Goal: Task Accomplishment & Management: Complete application form

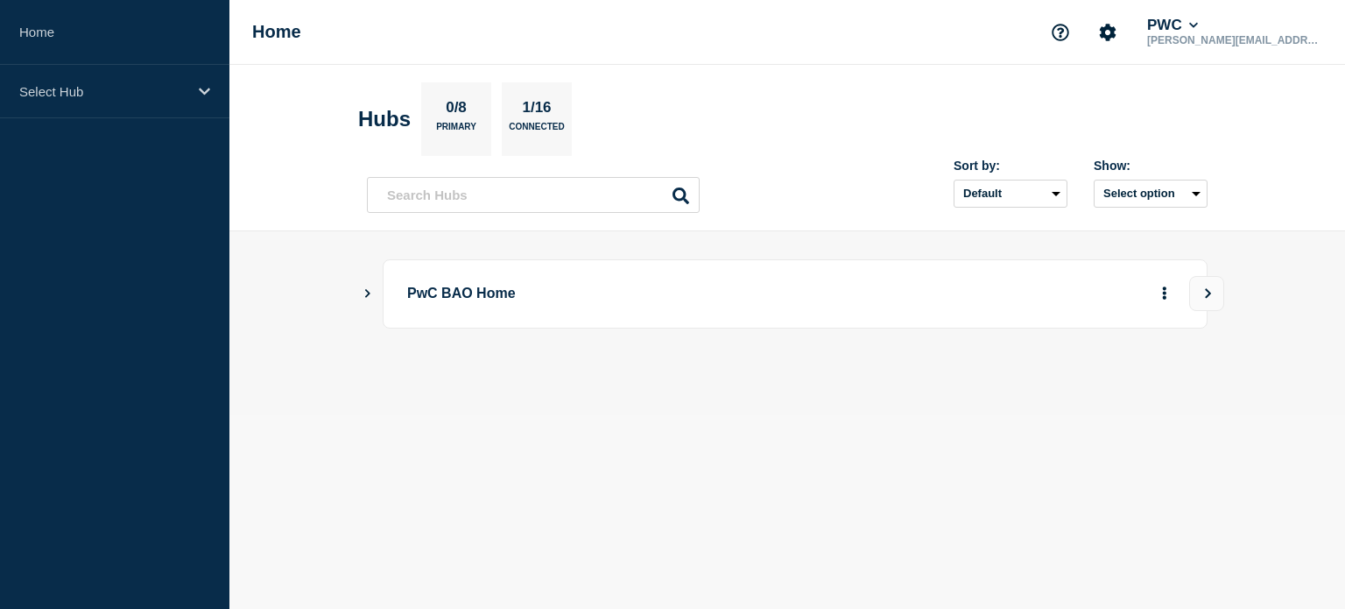
click at [498, 279] on p "PwC BAO Home" at bounding box center [649, 294] width 484 height 32
click at [357, 290] on main "PwC BAO Home" at bounding box center [787, 323] width 1116 height 184
click at [357, 286] on main "PwC BAO Home" at bounding box center [787, 323] width 1116 height 184
click at [368, 291] on icon "Show Connected Hubs" at bounding box center [367, 293] width 5 height 9
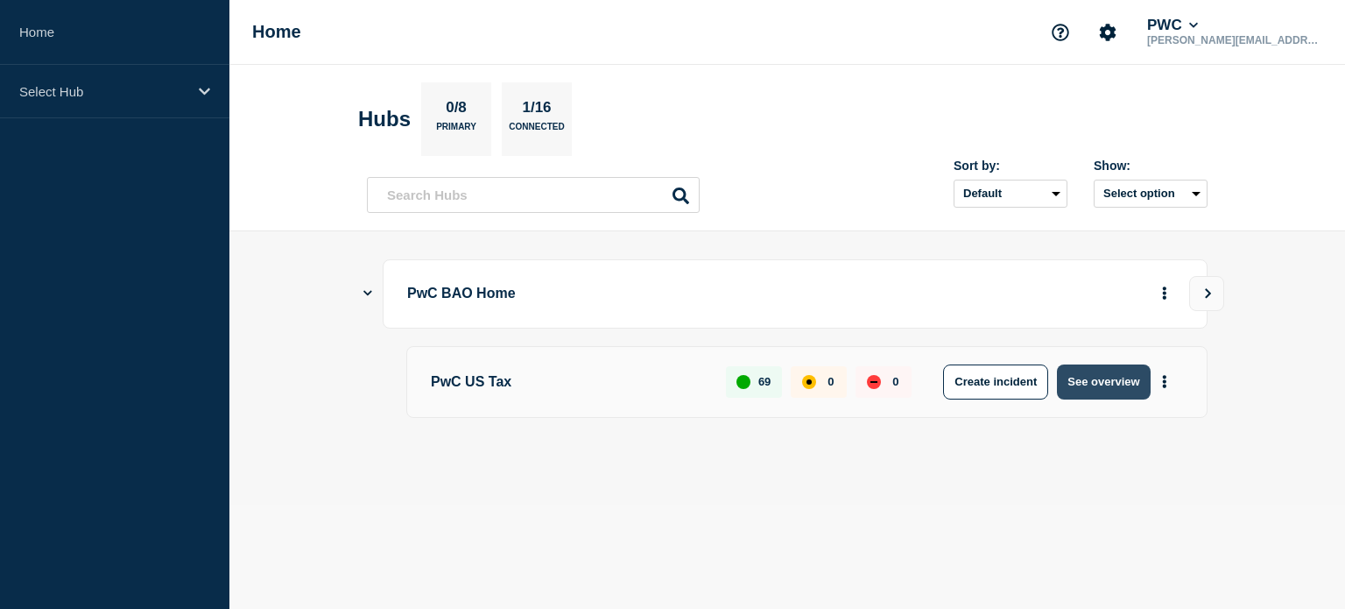
click at [1106, 382] on button "See overview" at bounding box center [1103, 381] width 93 height 35
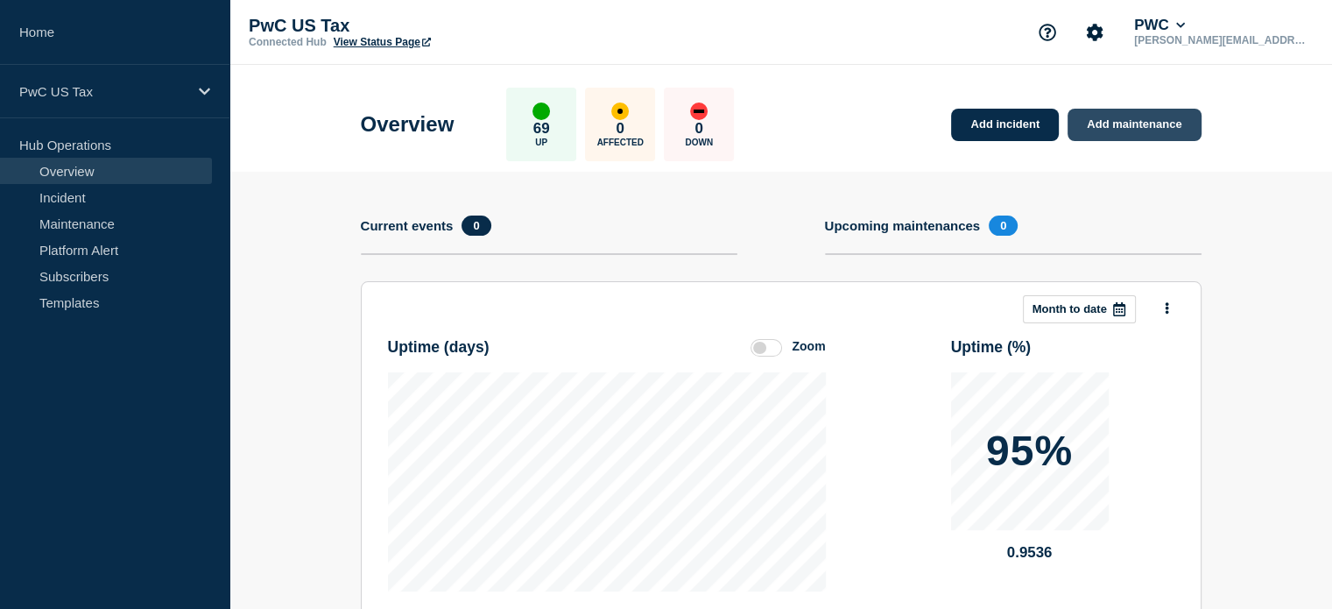
click at [1163, 115] on link "Add maintenance" at bounding box center [1134, 125] width 133 height 32
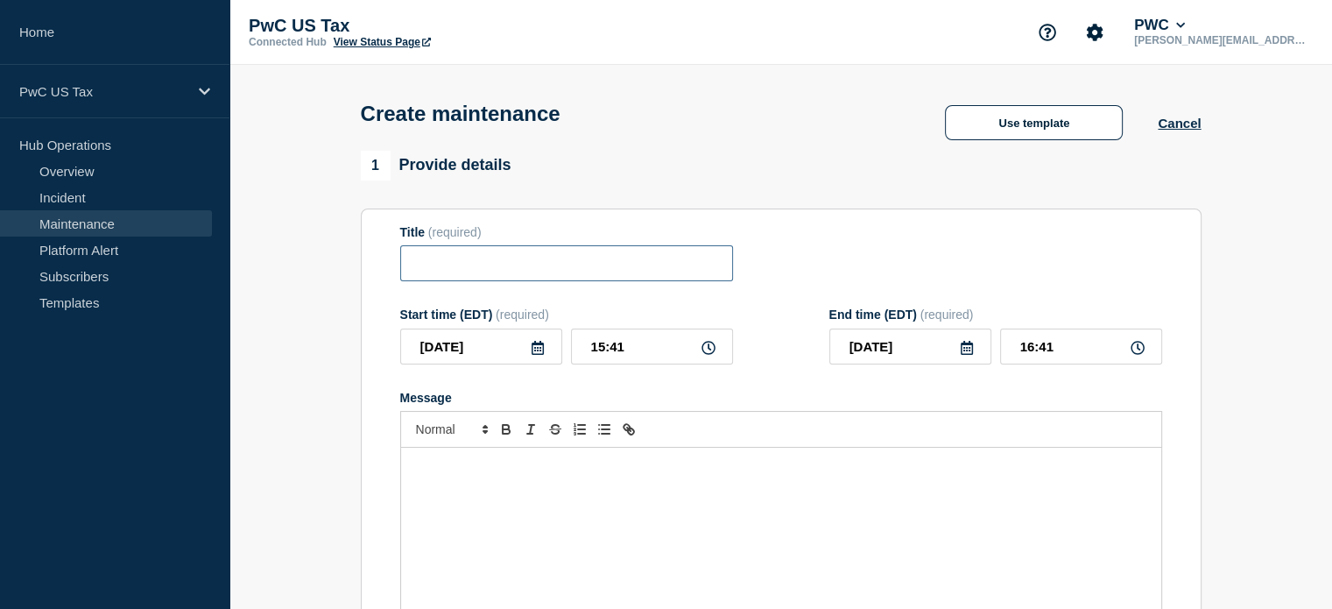
click at [494, 272] on input "Title" at bounding box center [566, 263] width 333 height 36
type input "state"
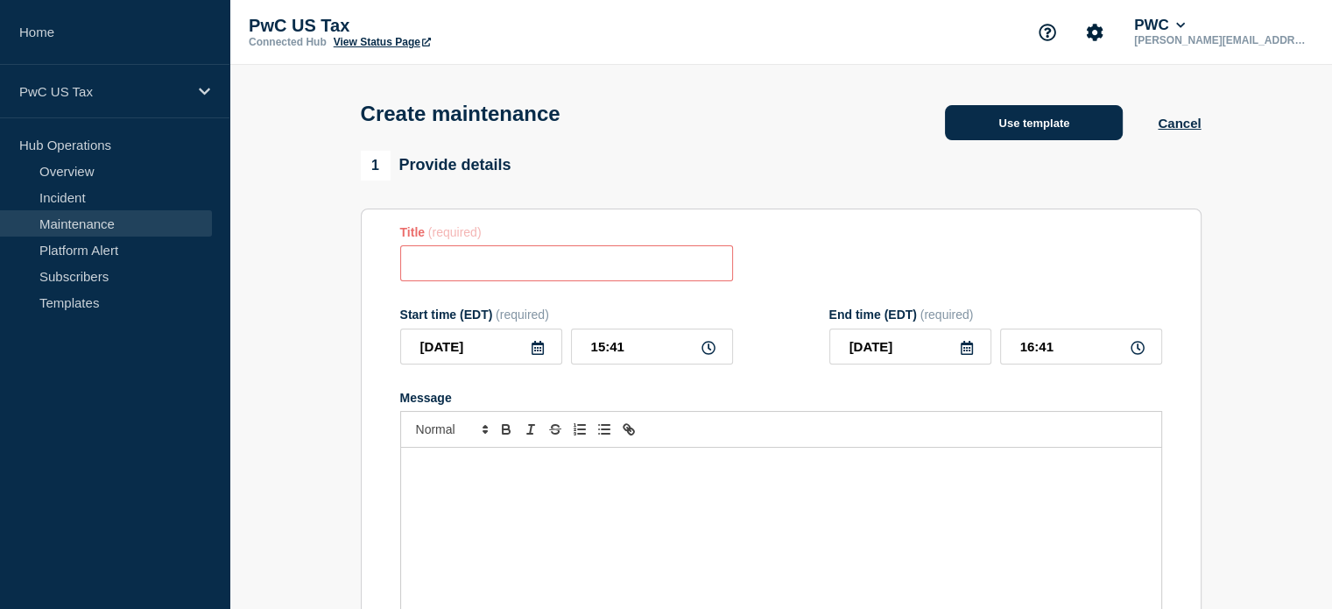
click at [1030, 112] on button "Use template" at bounding box center [1034, 122] width 178 height 35
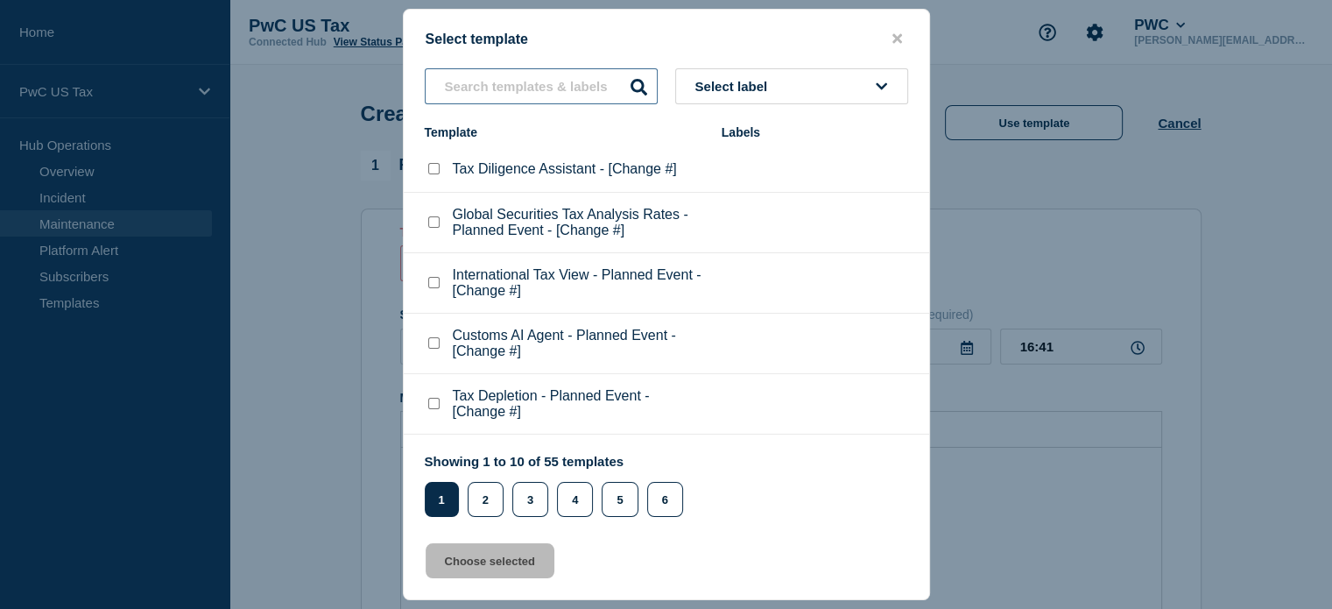
click at [493, 74] on input "text" at bounding box center [541, 86] width 233 height 36
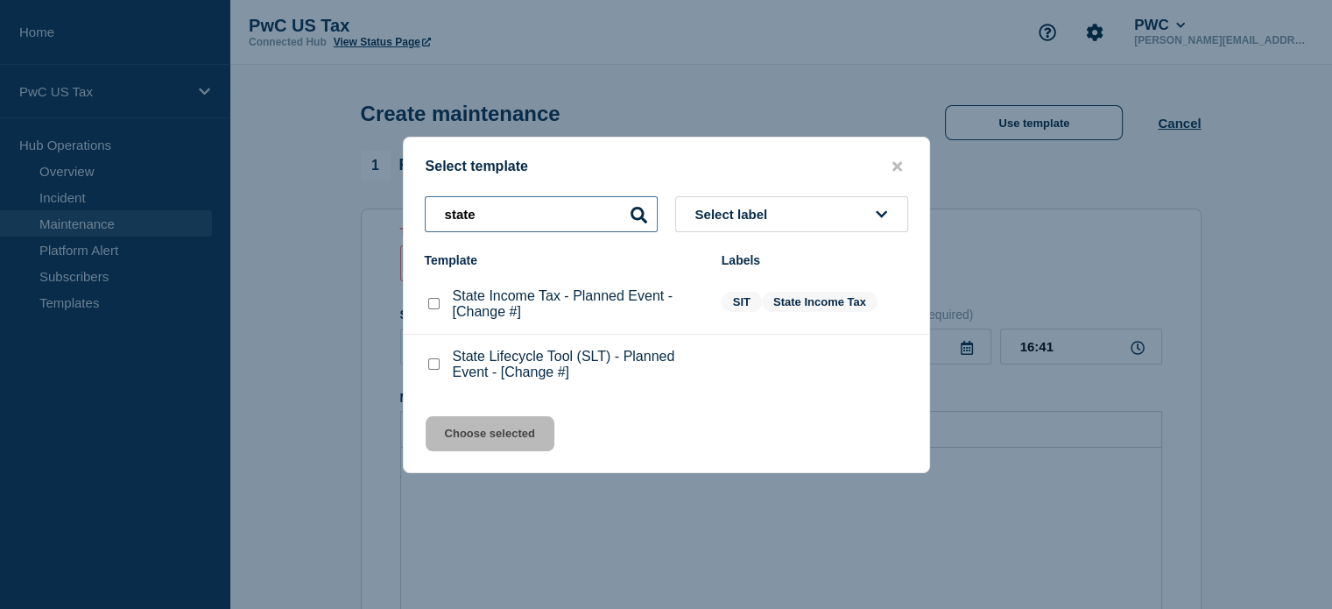
type input "state"
click at [437, 368] on checkbox"] "State Lifecycle Tool (SLT) - Planned Event - [Change #] checkbox" at bounding box center [433, 363] width 11 height 11
checkbox checkbox"] "true"
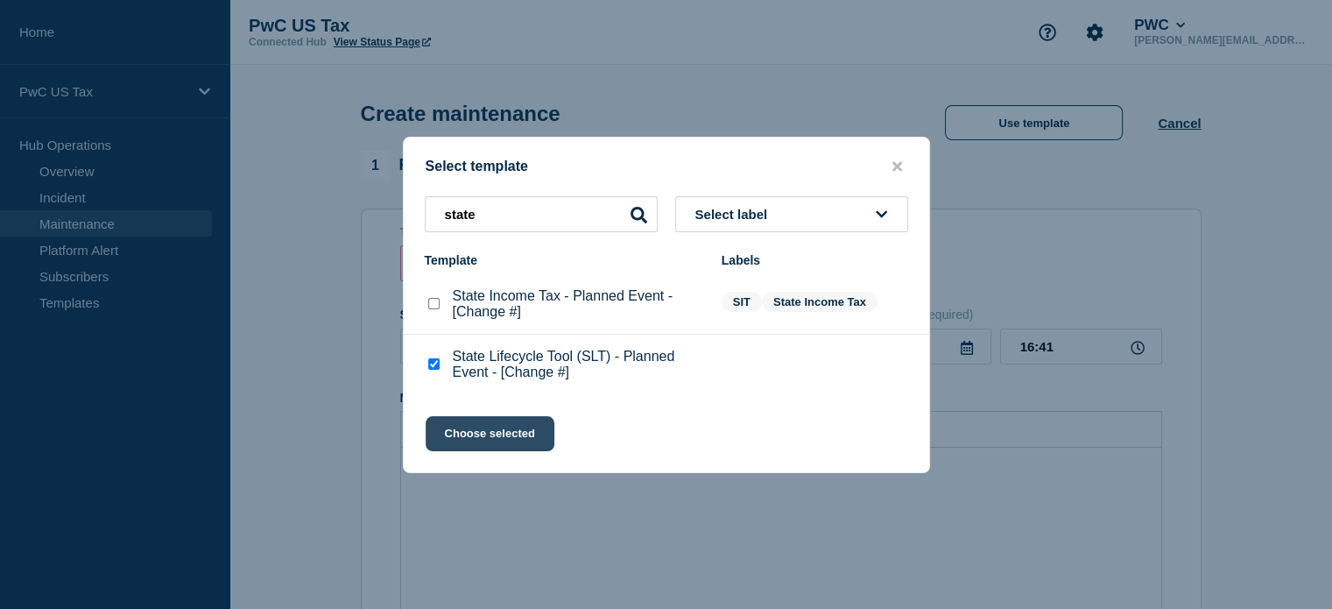
click at [492, 434] on button "Choose selected" at bounding box center [490, 433] width 129 height 35
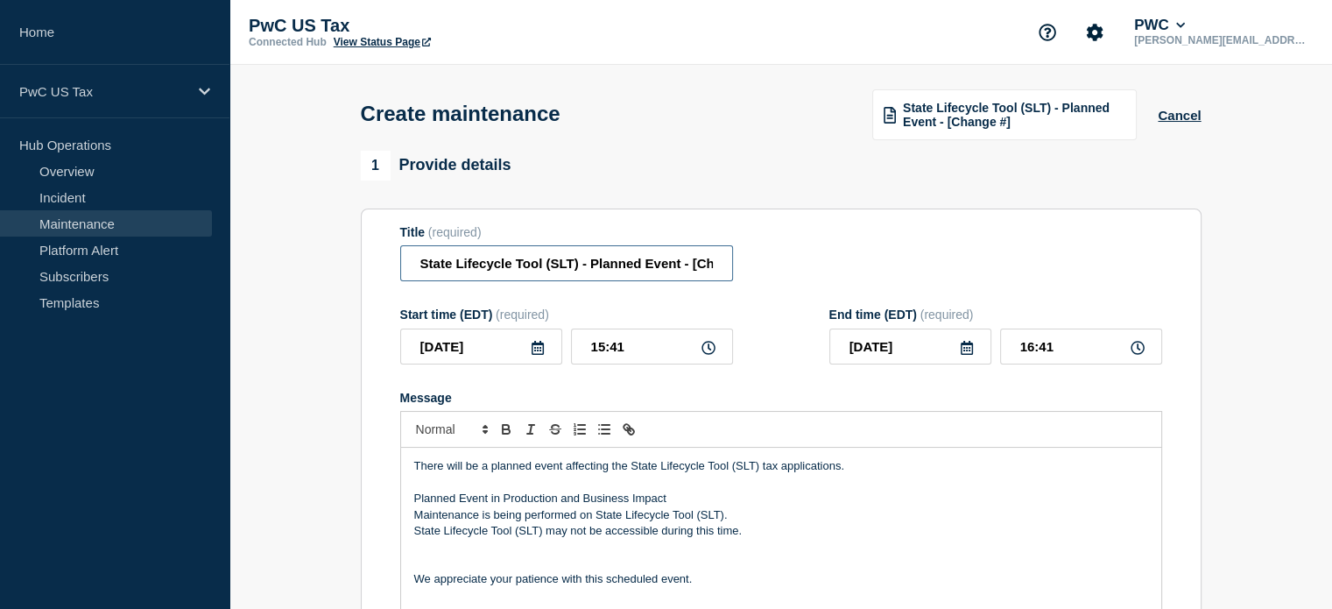
scroll to position [0, 47]
drag, startPoint x: 675, startPoint y: 272, endPoint x: 774, endPoint y: 284, distance: 99.7
click at [779, 282] on div "Title (required) State Lifecycle Tool (SLT) - Planned Event - [Change #]" at bounding box center [781, 253] width 762 height 57
click at [711, 270] on input "State Lifecycle Tool (SLT) - Planned Event - [Change #]" at bounding box center [566, 263] width 333 height 36
click at [701, 269] on input "State Lifecycle Tool (SLT) - Planned Event - [Change #]" at bounding box center [566, 263] width 333 height 36
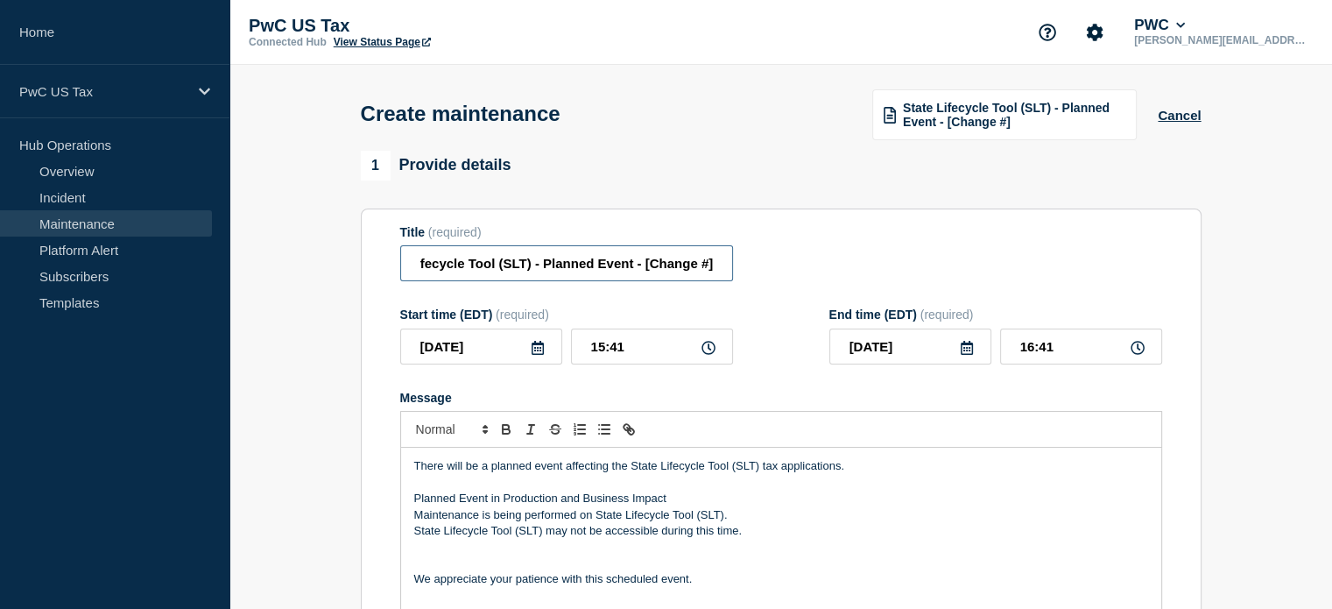
click at [707, 269] on input "State Lifecycle Tool (SLT) - Planned Event - [Change #]" at bounding box center [566, 263] width 333 height 36
paste input "2025-10-09 22:00:00"
click at [686, 277] on input "State Lifecycle Tool (SLT) - Planned Event - [Change #]" at bounding box center [566, 263] width 333 height 36
paste input "CHG1547146"
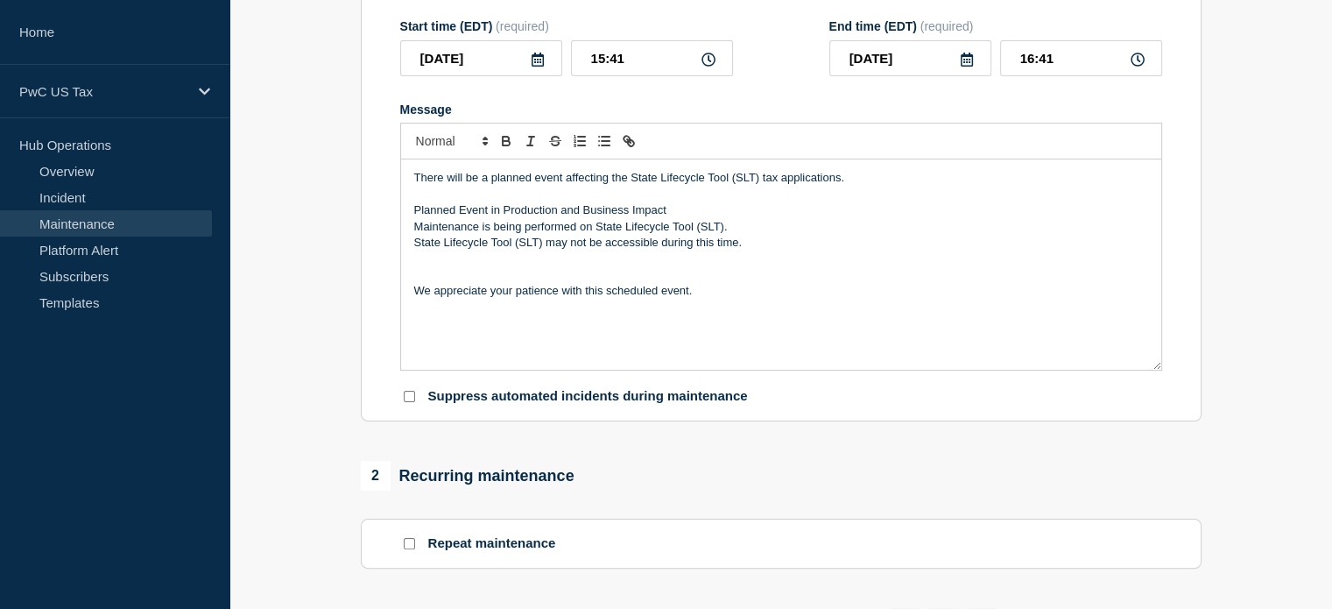
scroll to position [350, 0]
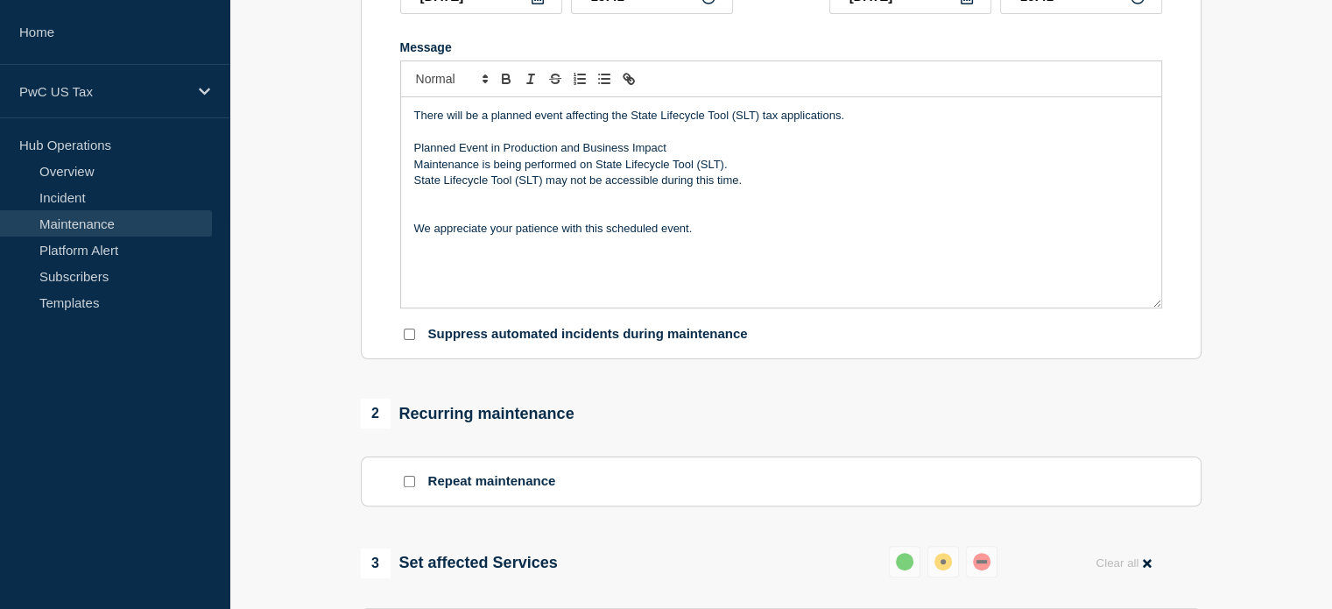
type input "State Lifecycle Tool (SLT) - Planned Event - [Change #CHG1547146]"
click at [451, 339] on p "Suppress automated incidents during maintenance" at bounding box center [588, 334] width 320 height 17
click at [407, 339] on input "Suppress automated incidents during maintenance" at bounding box center [409, 333] width 11 height 11
checkbox input "true"
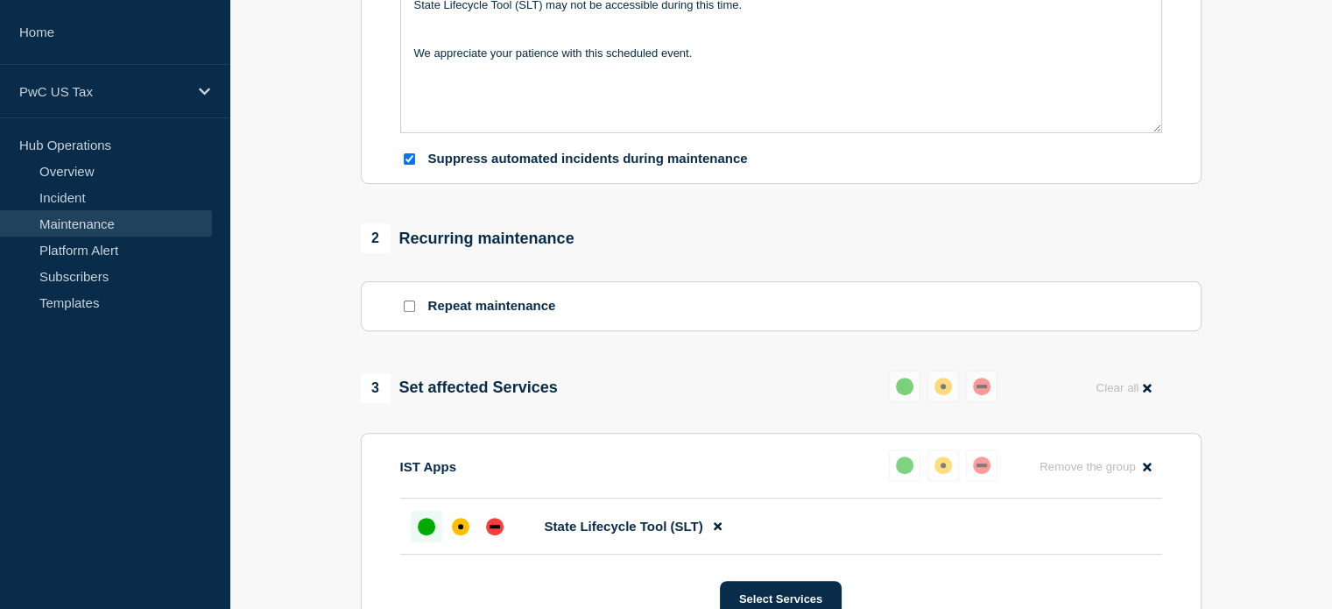
scroll to position [788, 0]
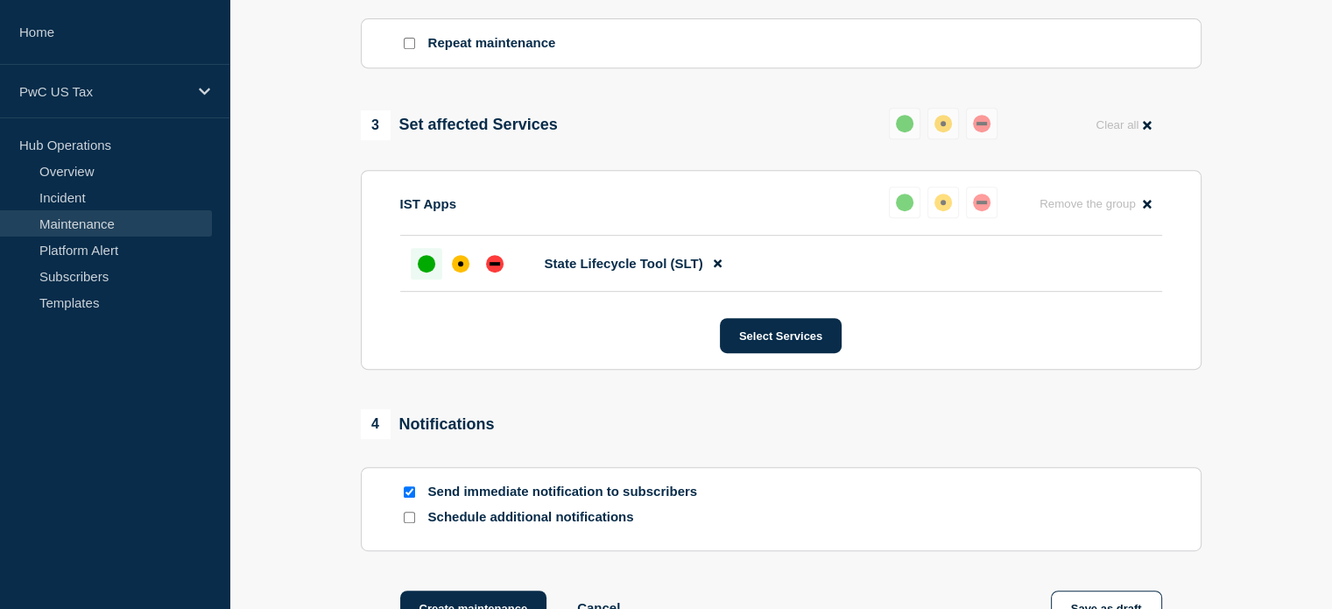
click at [419, 497] on div "Send immediate notification to subscribers" at bounding box center [781, 491] width 762 height 17
click at [409, 496] on input "Send immediate notification to subscribers" at bounding box center [409, 491] width 11 height 11
checkbox input "false"
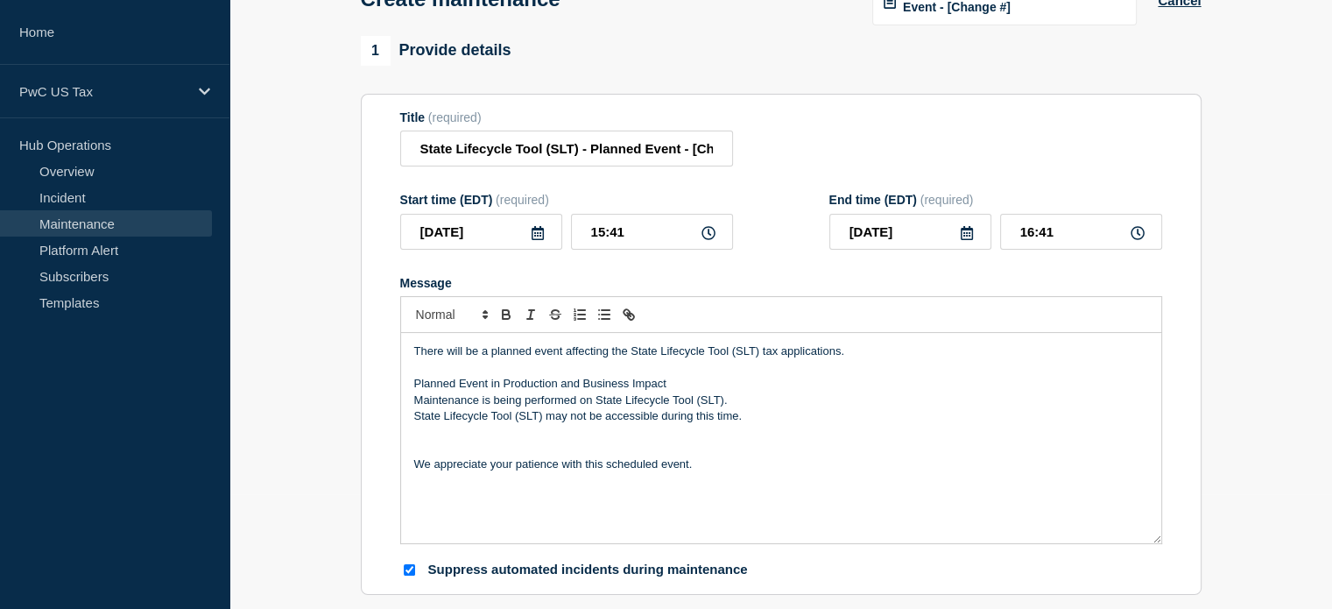
scroll to position [88, 0]
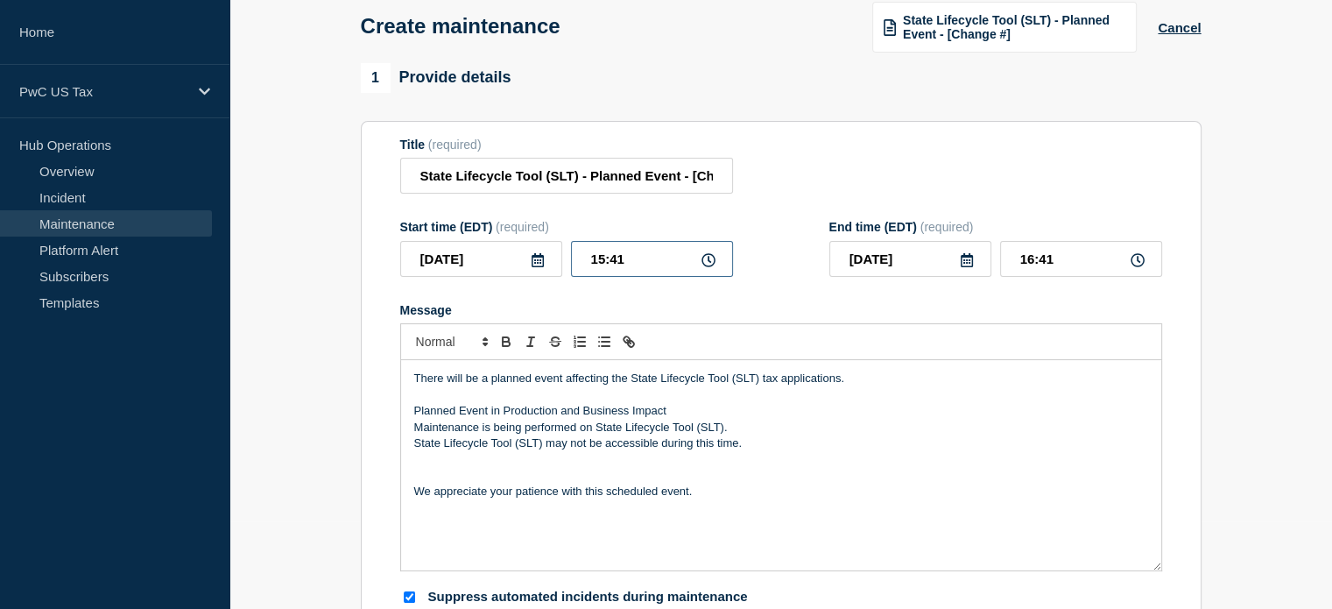
click at [711, 275] on input "15:41" at bounding box center [652, 259] width 162 height 36
click at [601, 261] on input "15:41" at bounding box center [652, 259] width 162 height 36
type input "16:41"
type input "17:41"
type input "16:00"
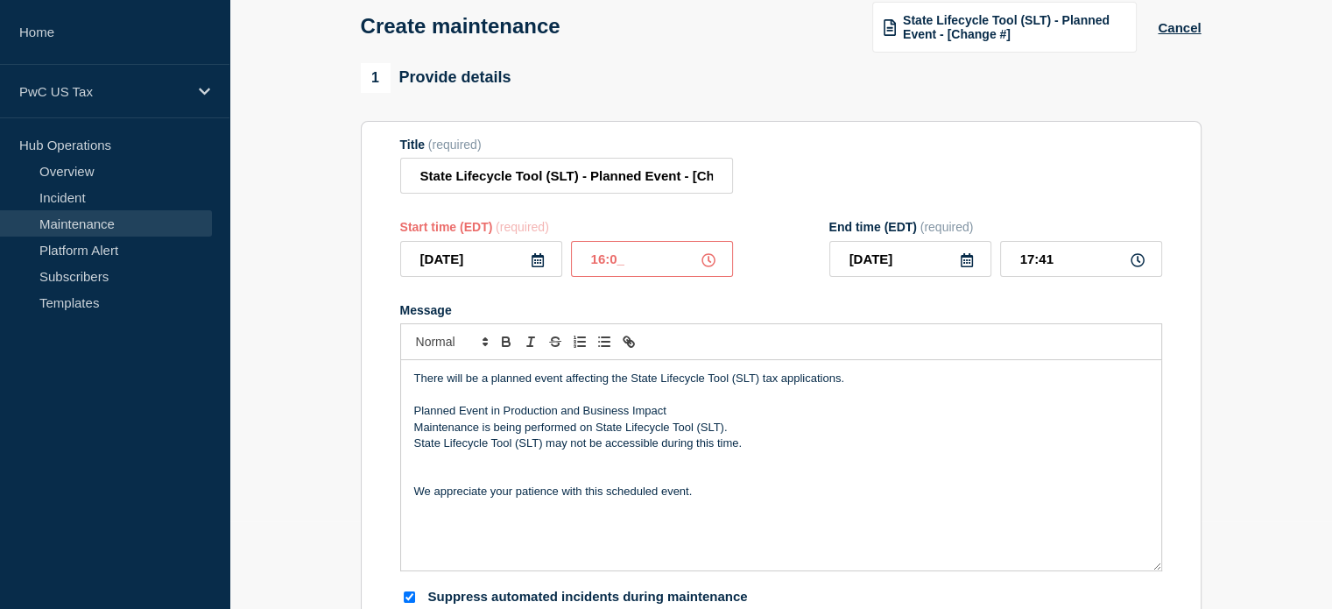
type input "17:00"
click at [1034, 263] on input "17:00" at bounding box center [1081, 259] width 162 height 36
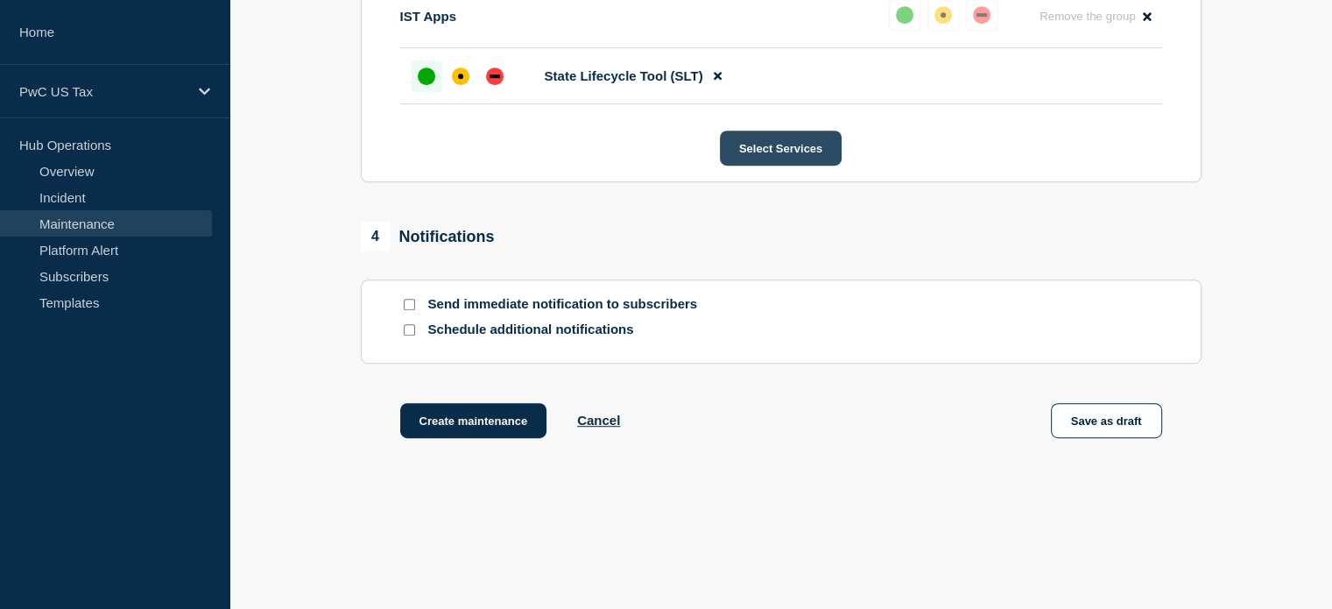
scroll to position [1015, 0]
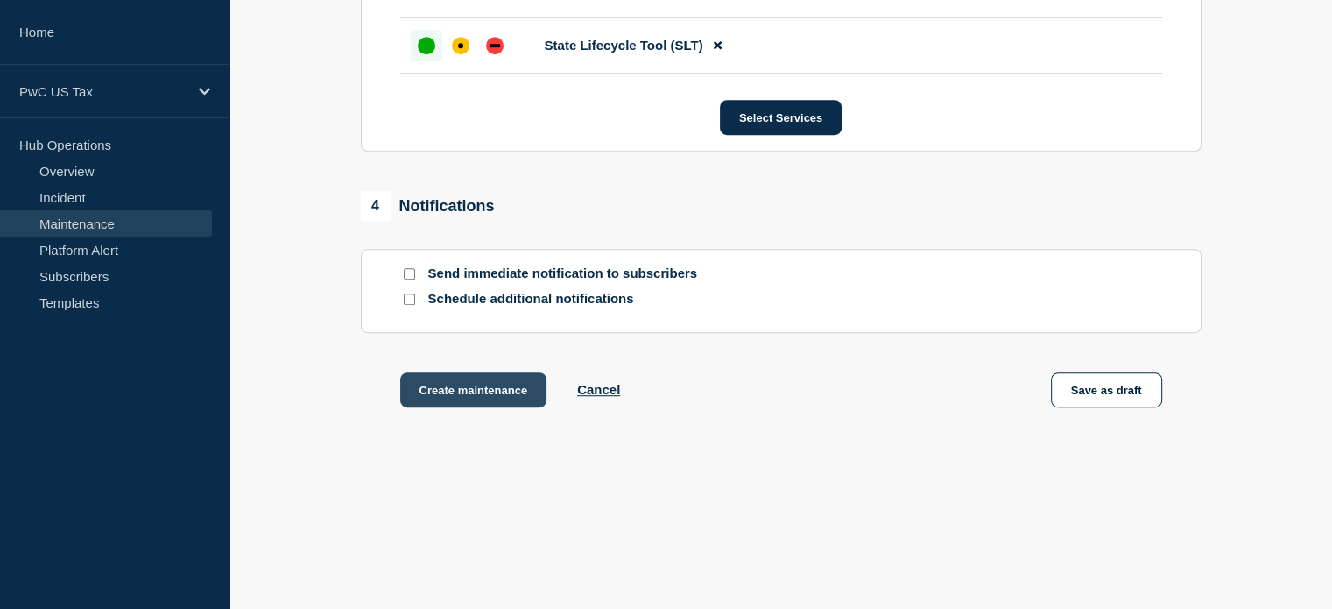
click at [444, 388] on button "Create maintenance" at bounding box center [473, 389] width 147 height 35
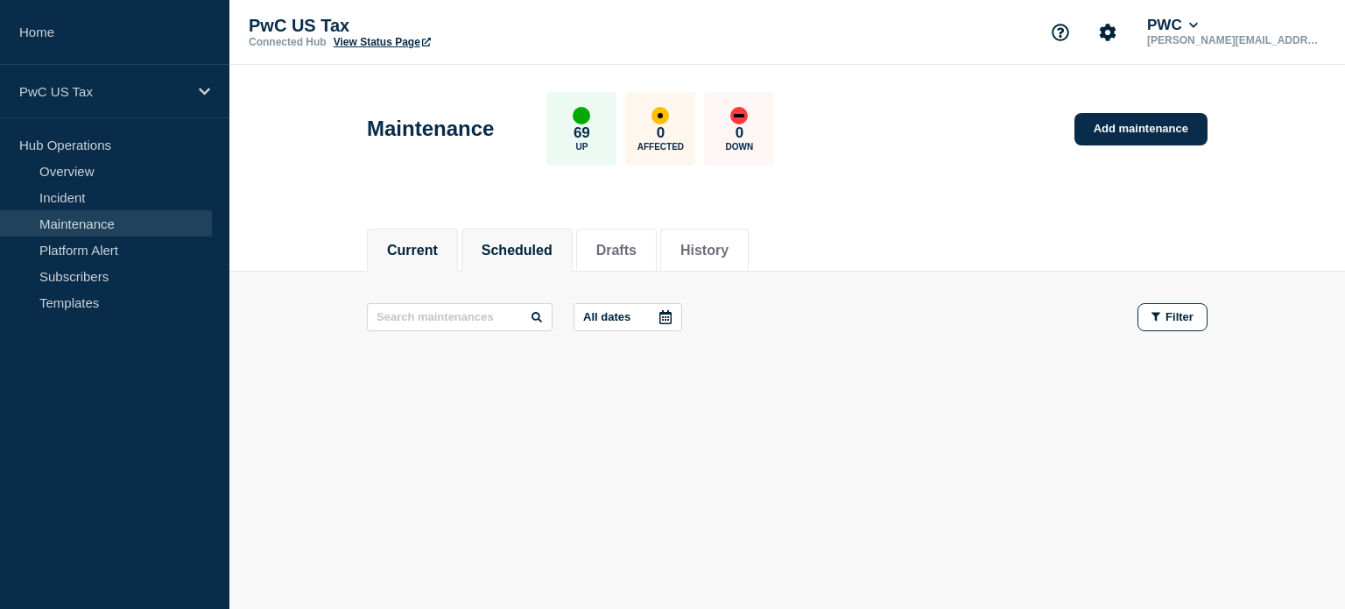
click at [494, 243] on button "Scheduled" at bounding box center [517, 251] width 71 height 16
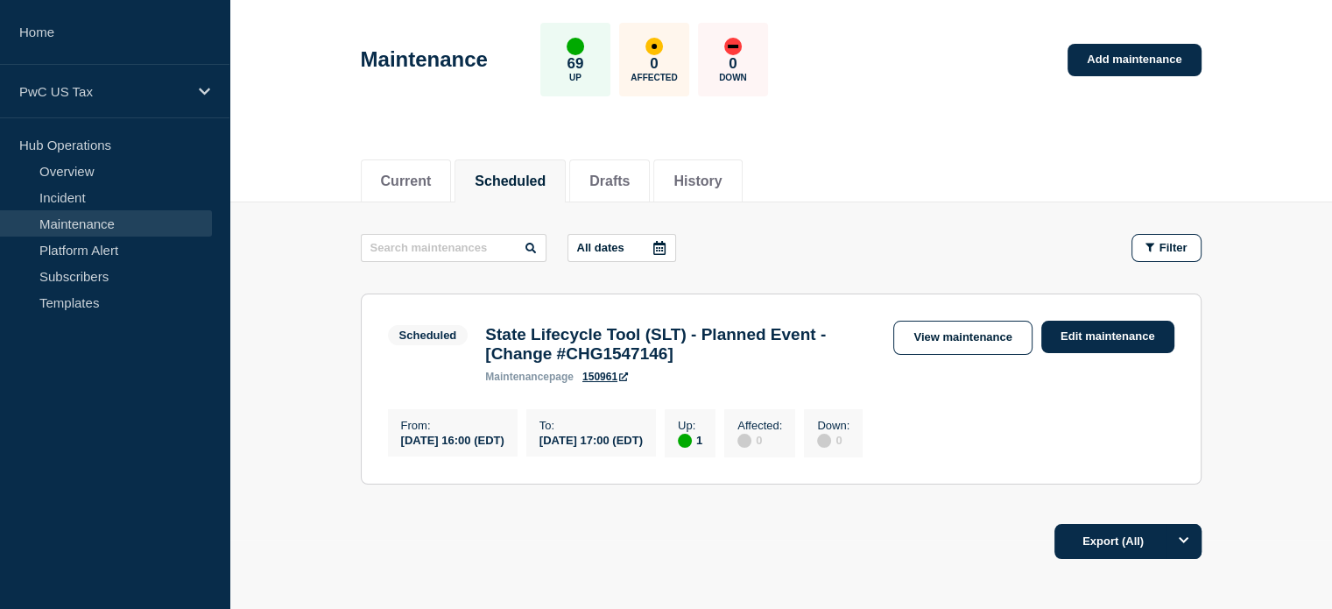
scroll to position [175, 0]
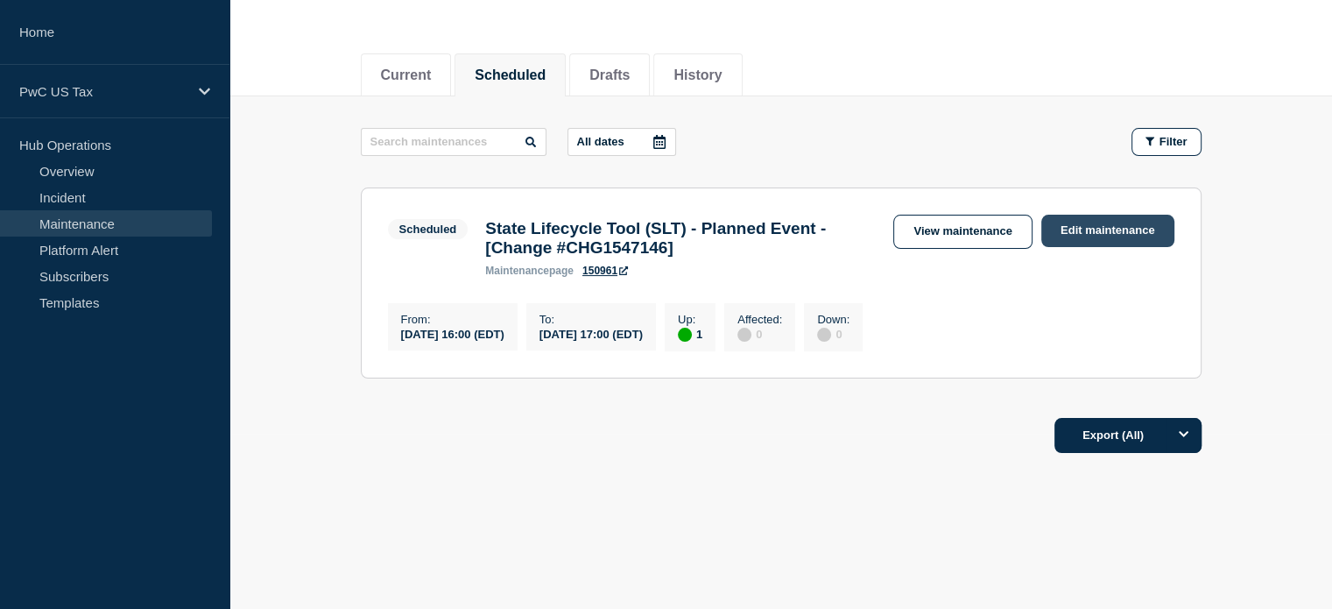
click at [1077, 227] on link "Edit maintenance" at bounding box center [1107, 231] width 133 height 32
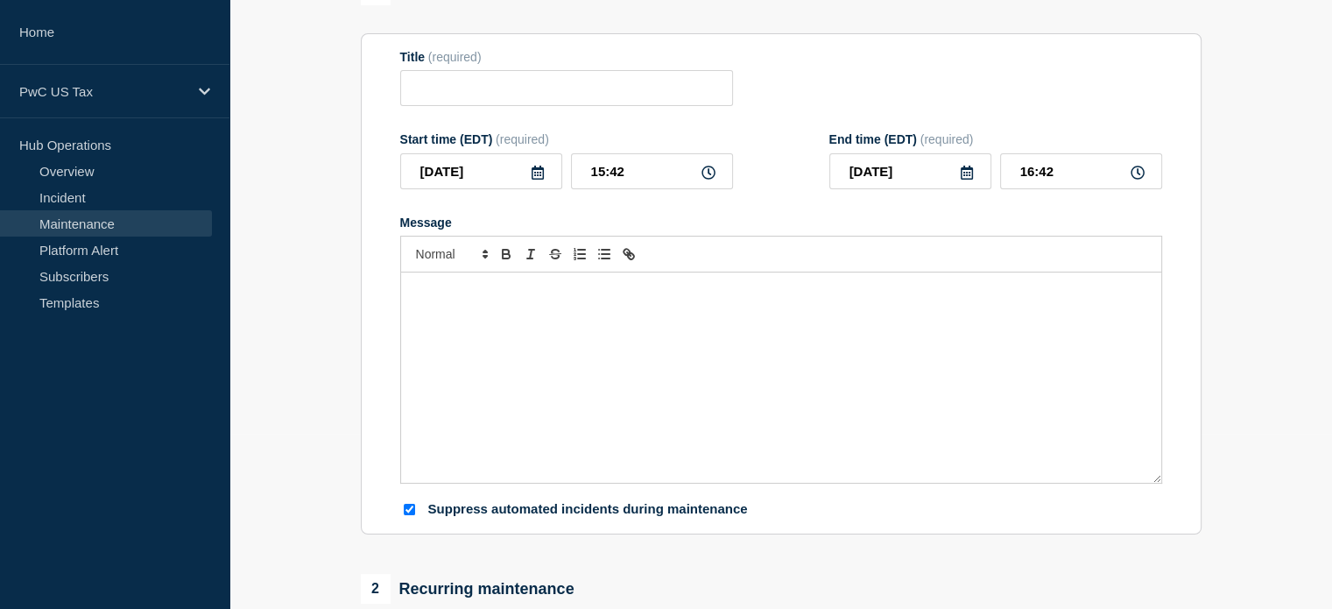
type input "State Lifecycle Tool (SLT) - Planned Event - [Change #CHG1547146]"
type input "16:00"
type input "17:00"
checkbox input "true"
checkbox input "false"
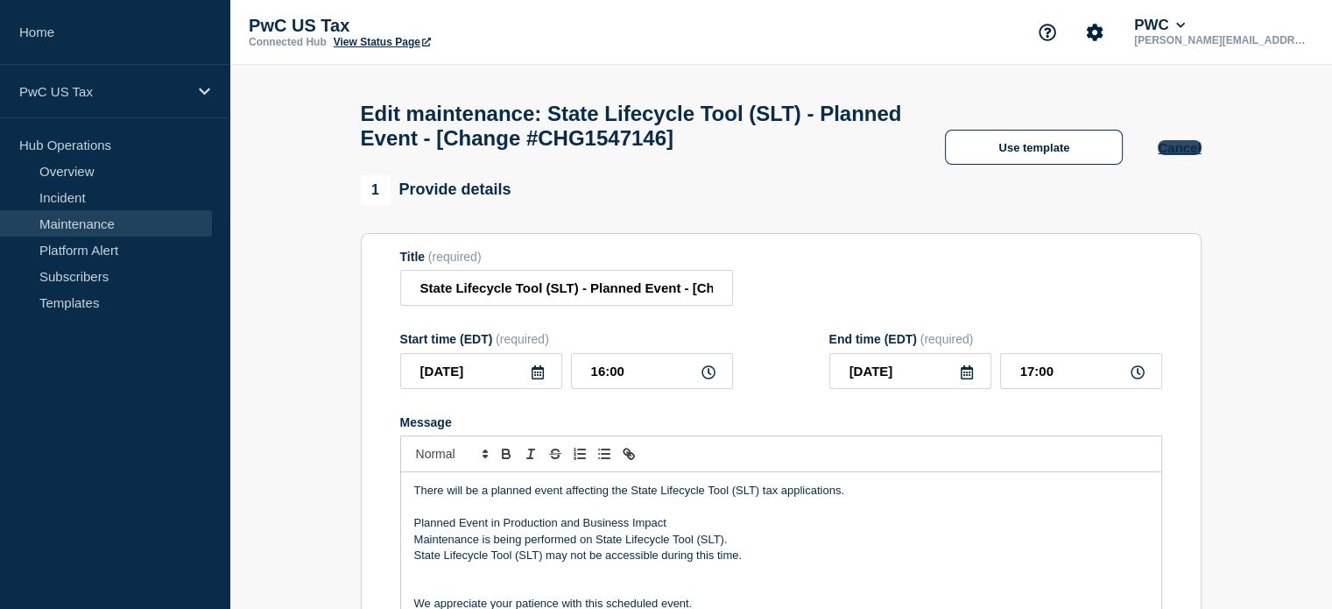
click at [1180, 155] on button "Cancel" at bounding box center [1179, 147] width 43 height 15
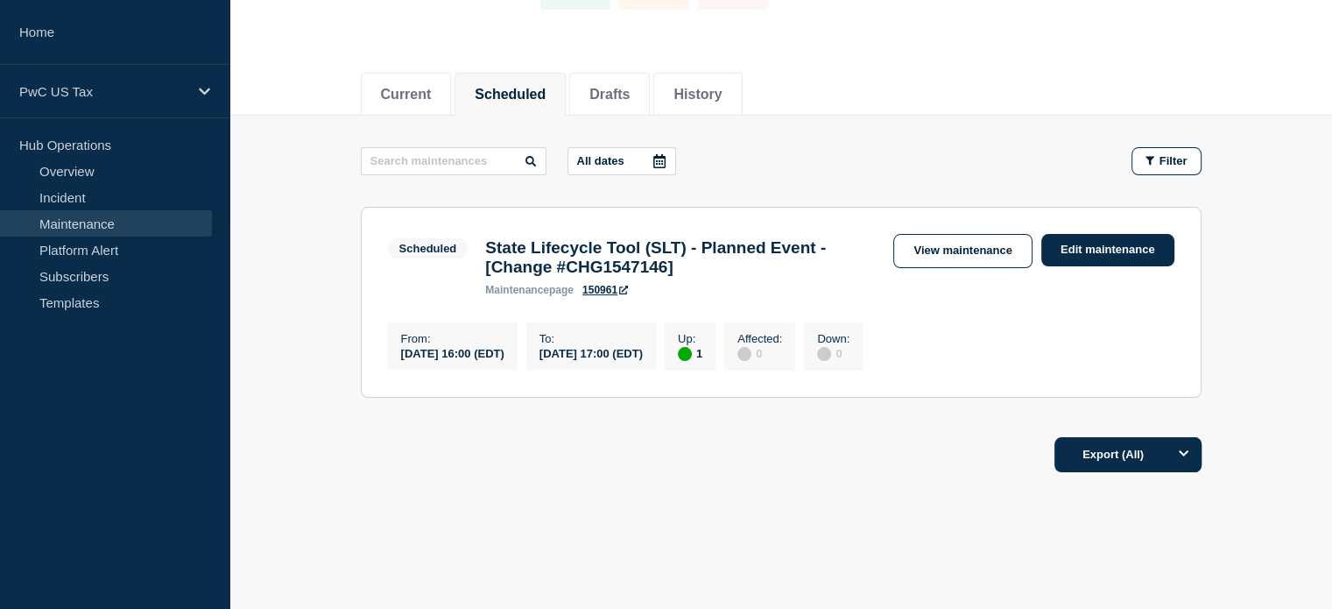
scroll to position [175, 0]
